Goal: Download file/media

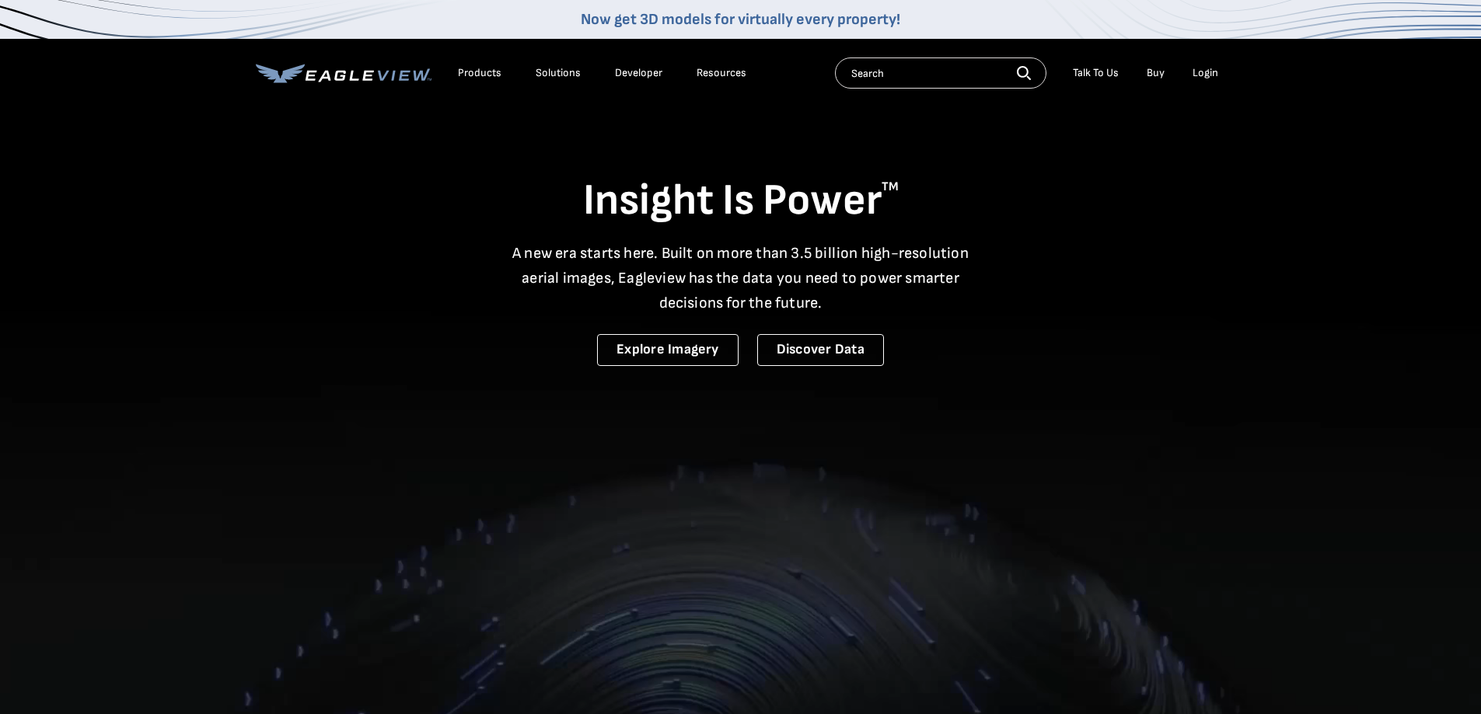
click at [1206, 75] on div "Login" at bounding box center [1205, 73] width 26 height 14
click at [1212, 73] on div "Login" at bounding box center [1205, 73] width 26 height 14
click at [892, 75] on input "text" at bounding box center [940, 73] width 211 height 31
click at [389, 78] on icon at bounding box center [344, 73] width 176 height 19
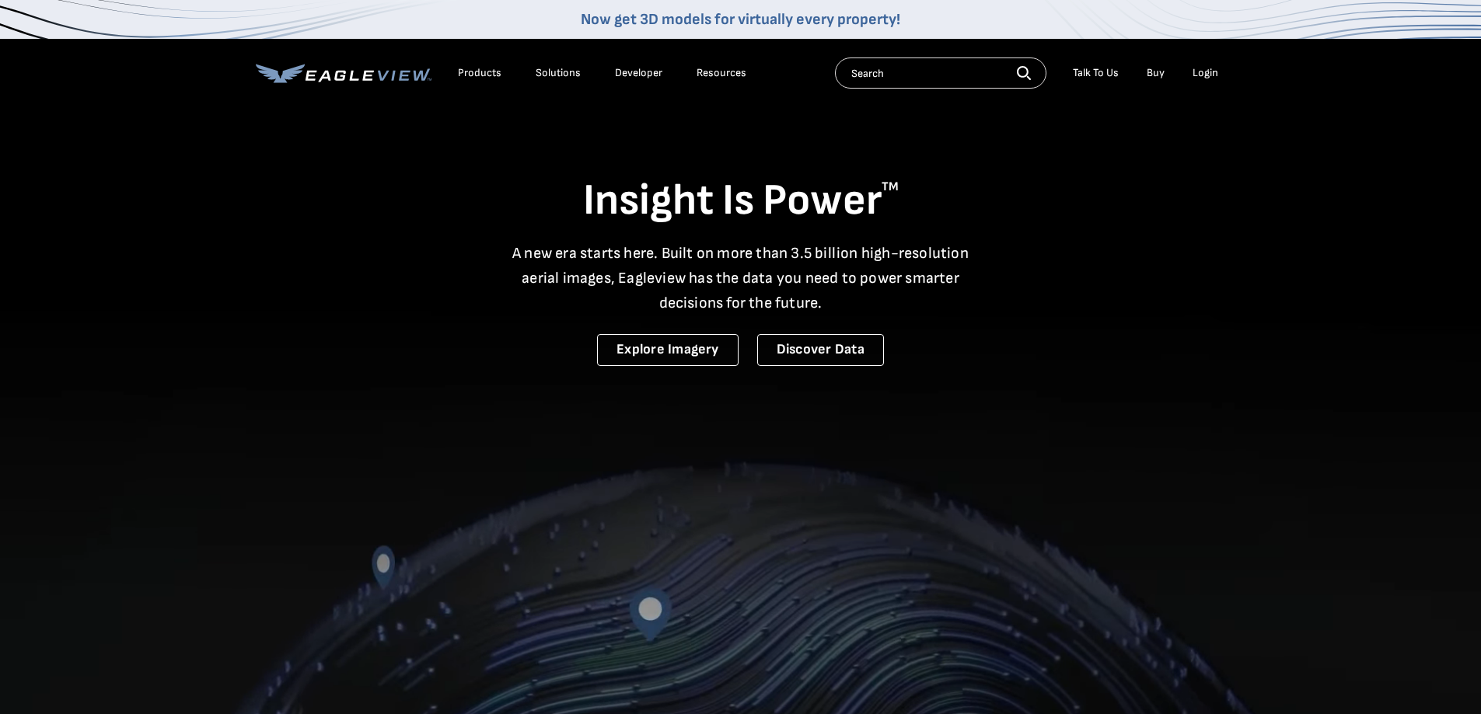
click at [1207, 72] on div "Login" at bounding box center [1205, 73] width 26 height 14
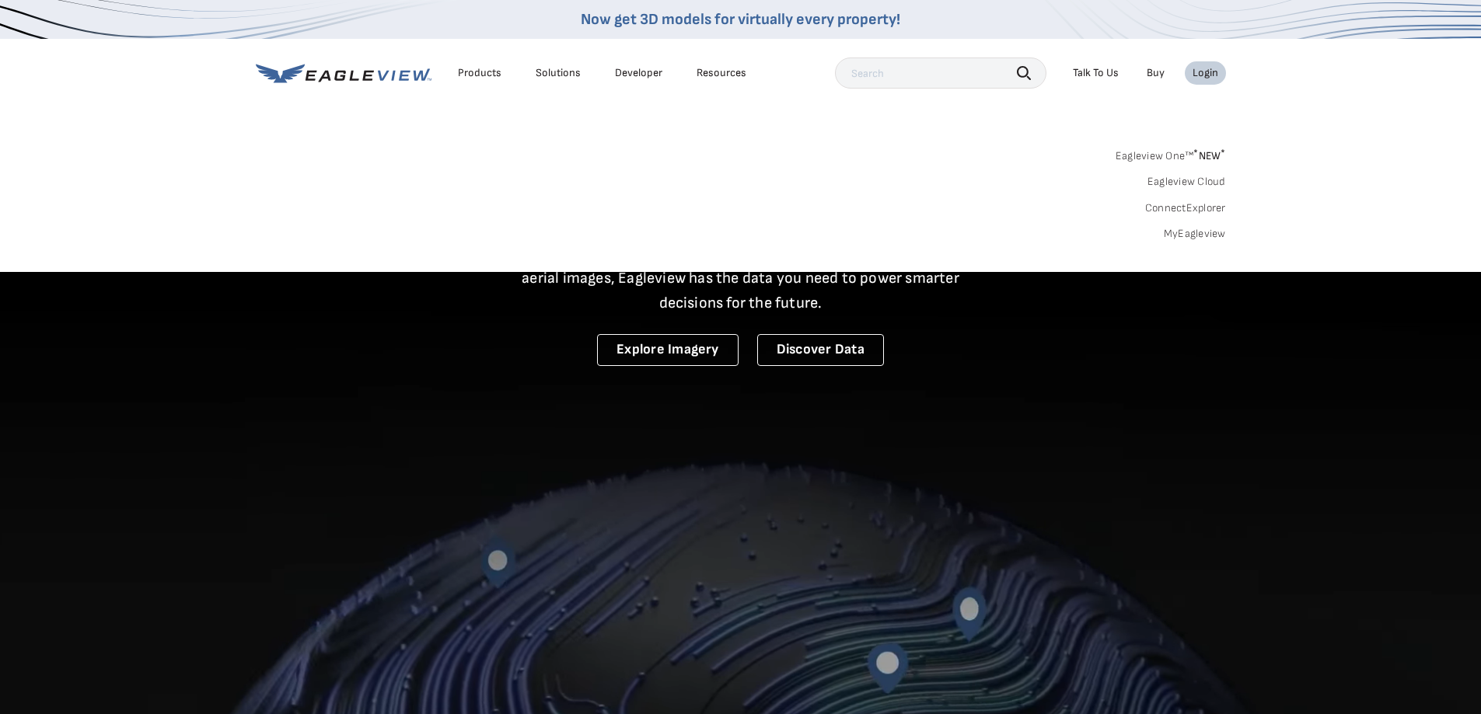
click at [1188, 231] on link "MyEagleview" at bounding box center [1195, 234] width 62 height 14
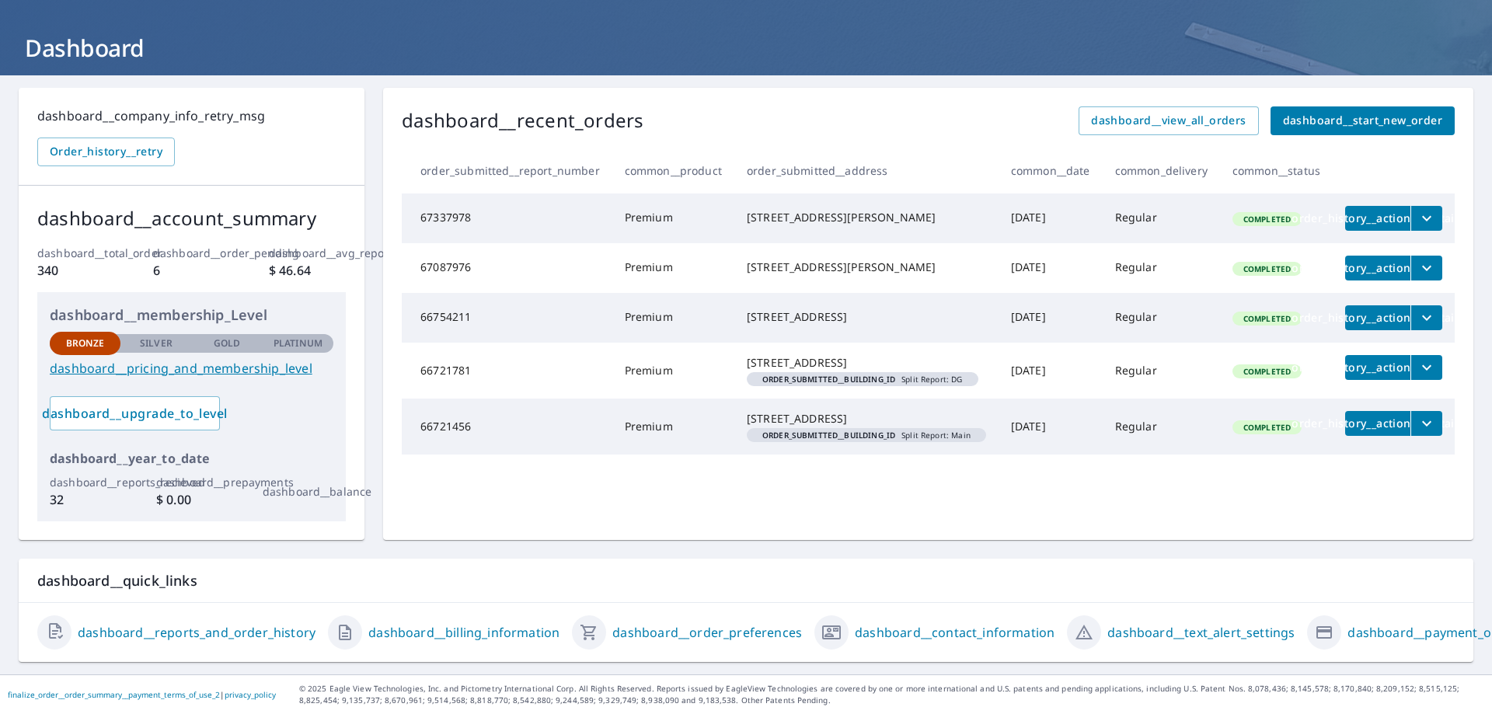
scroll to position [80, 0]
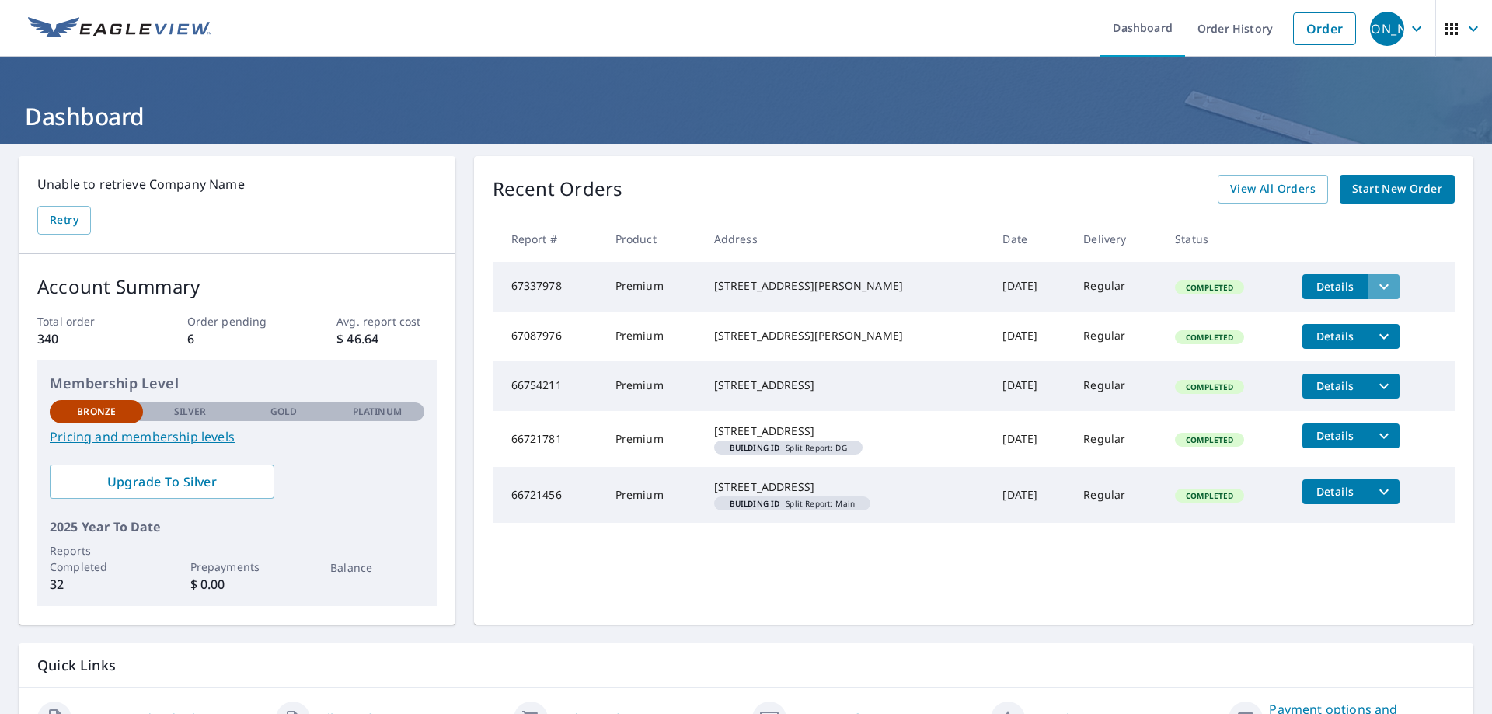
click at [1375, 295] on icon "filesDropdownBtn-67337978" at bounding box center [1384, 286] width 19 height 19
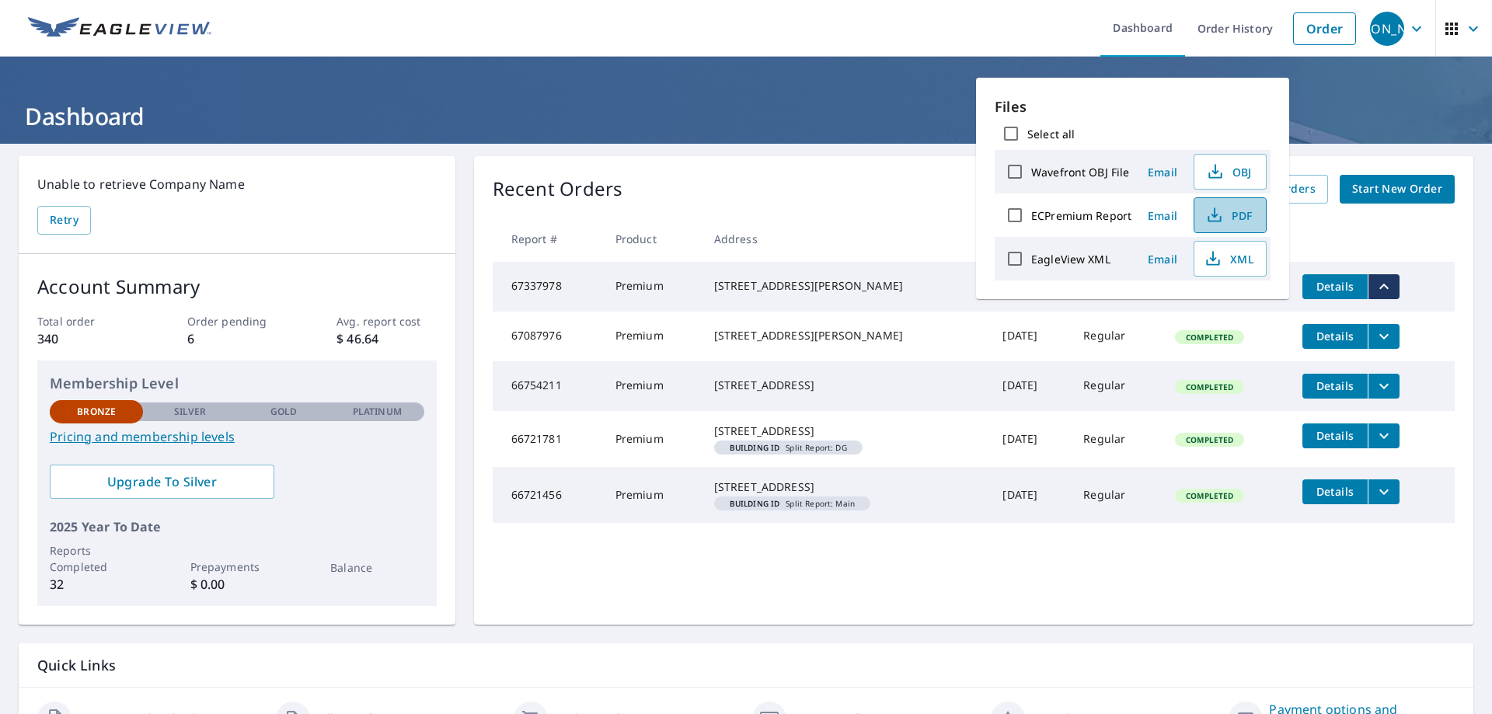
click at [1237, 219] on span "PDF" at bounding box center [1229, 215] width 50 height 19
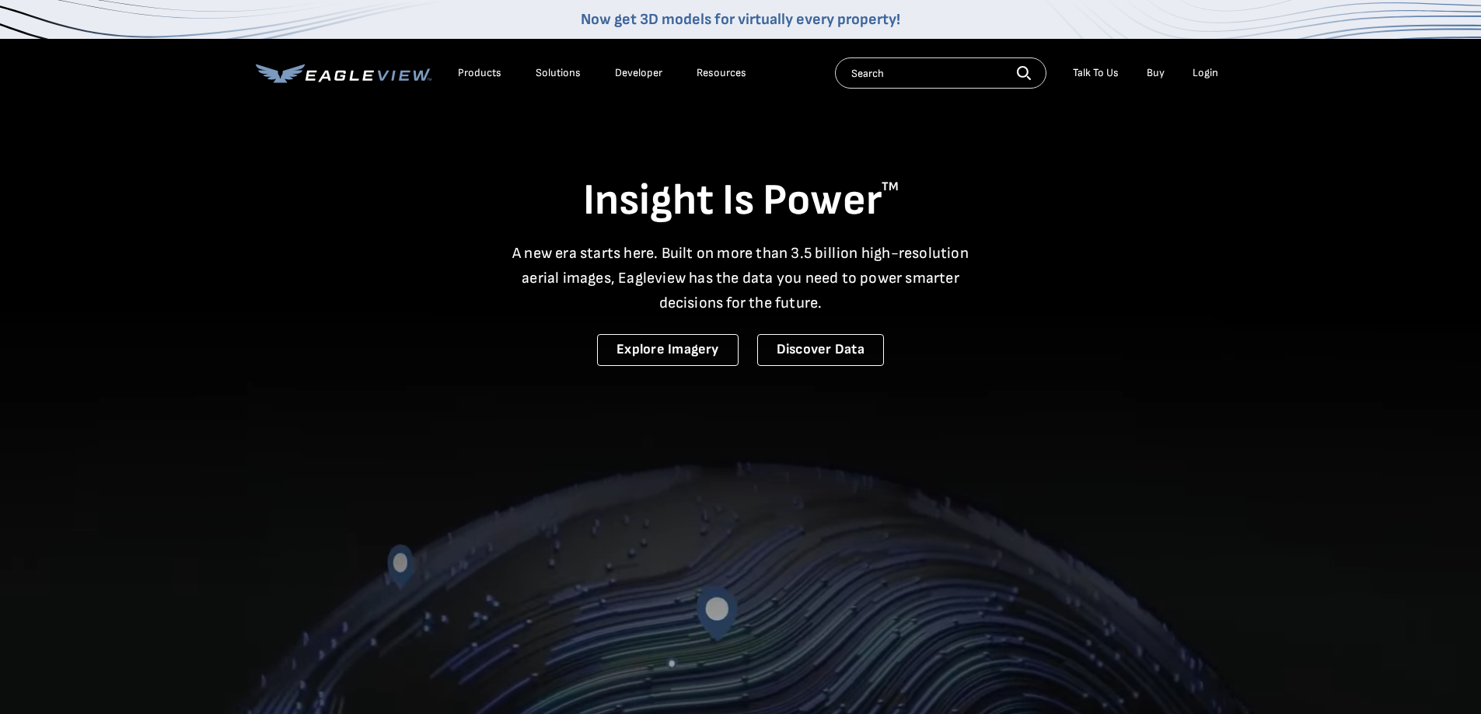
click at [1208, 75] on div "Login" at bounding box center [1205, 73] width 26 height 14
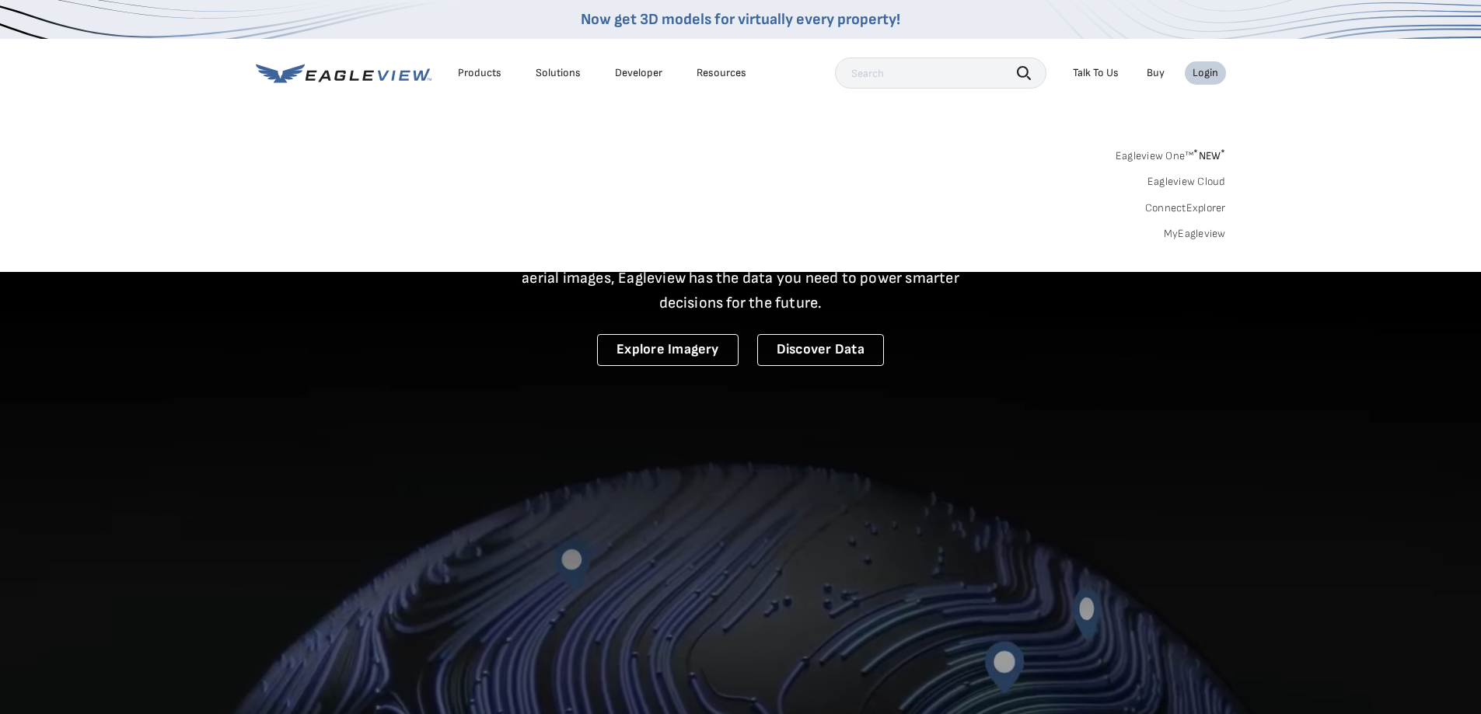
click at [1184, 234] on link "MyEagleview" at bounding box center [1195, 234] width 62 height 14
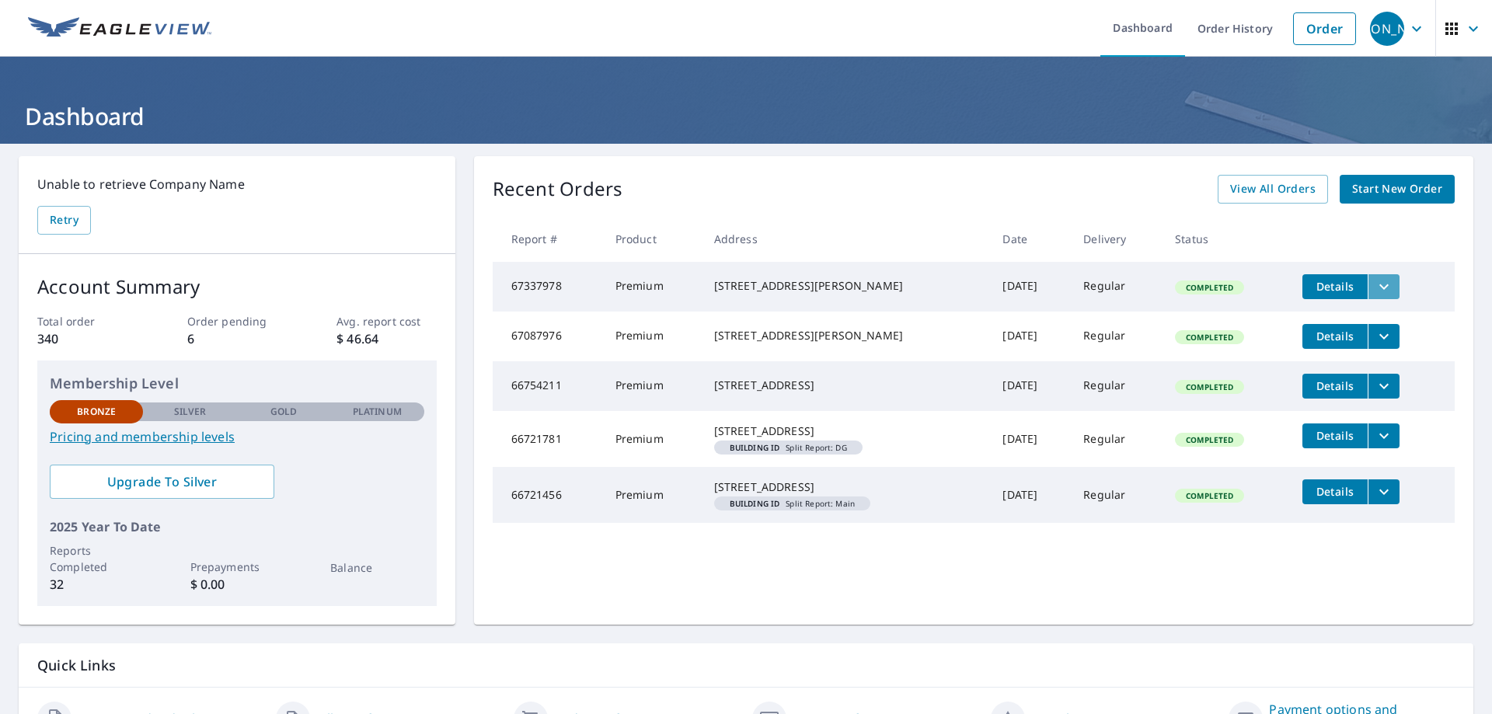
click at [1381, 288] on icon "filesDropdownBtn-67337978" at bounding box center [1384, 286] width 19 height 19
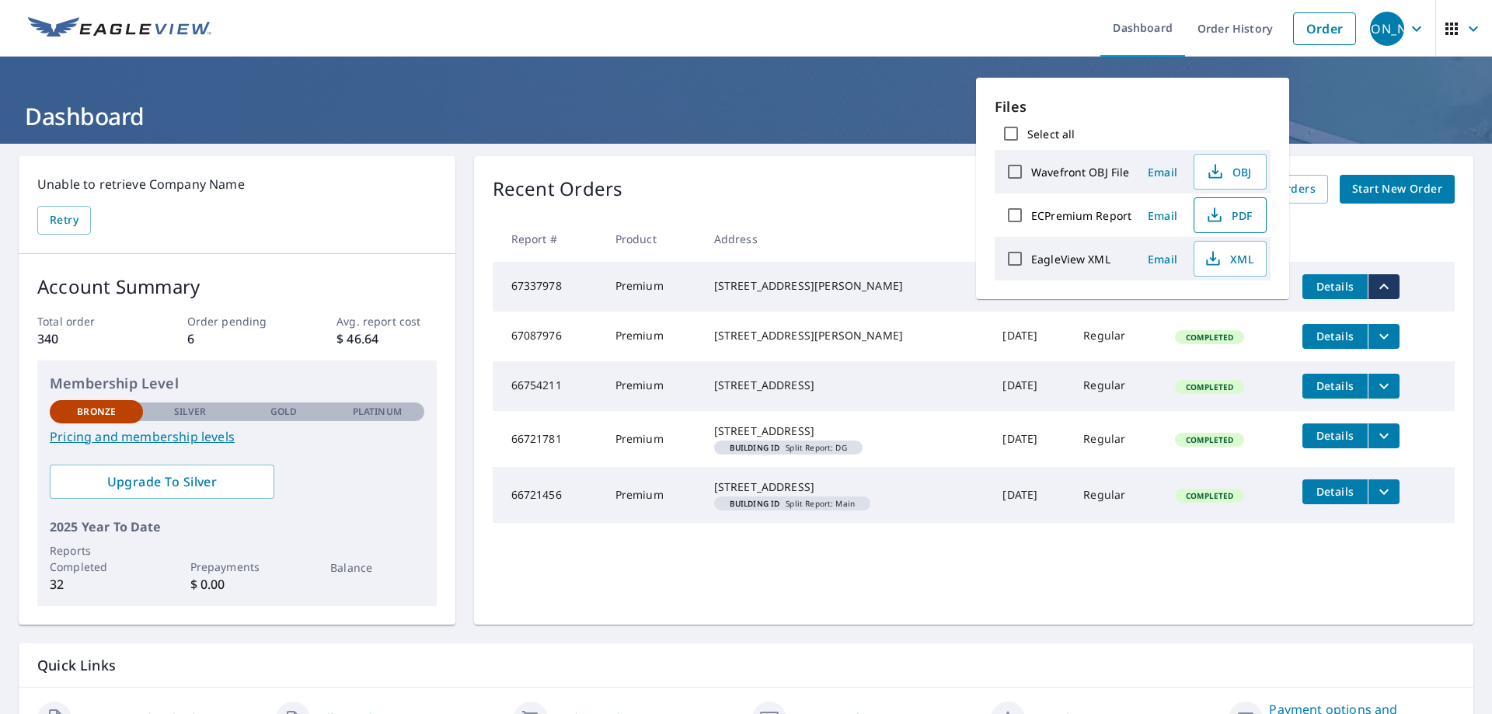
click at [1244, 222] on span "PDF" at bounding box center [1229, 215] width 50 height 19
